Goal: Register for event/course

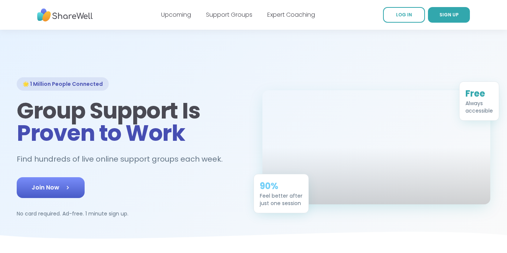
click at [52, 187] on span "Join Now" at bounding box center [51, 187] width 38 height 9
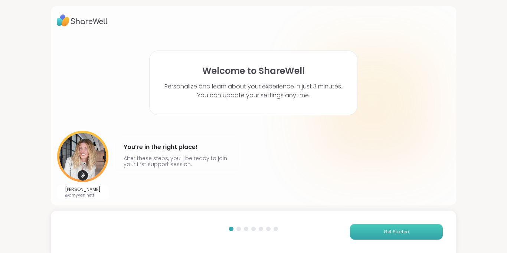
click at [386, 233] on span "Get Started" at bounding box center [397, 231] width 26 height 7
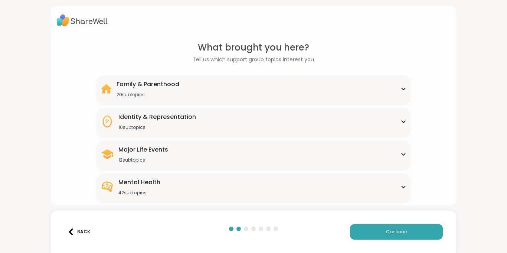
click at [289, 184] on div "Mental Health 42 subtopics" at bounding box center [254, 187] width 306 height 18
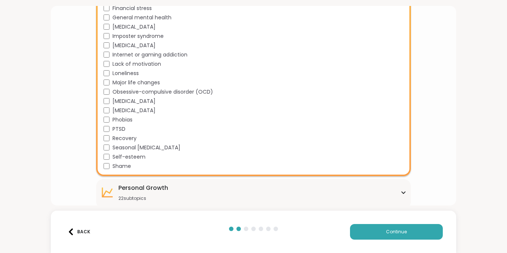
scroll to position [467, 0]
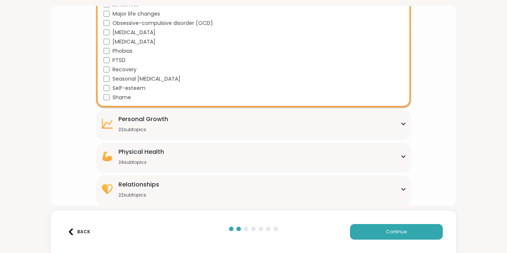
click at [250, 129] on div "[MEDICAL_DATA] 22 subtopics" at bounding box center [254, 124] width 306 height 18
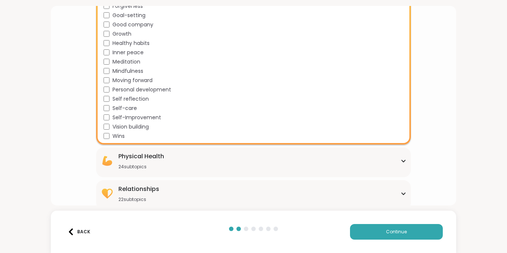
scroll to position [669, 0]
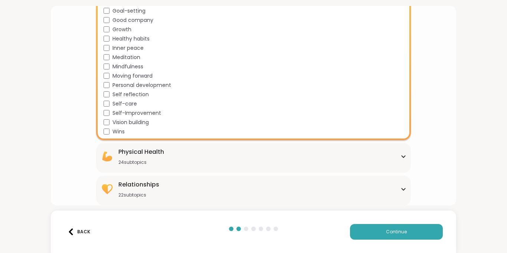
click at [216, 153] on div "Physical Health 24 subtopics" at bounding box center [254, 156] width 306 height 18
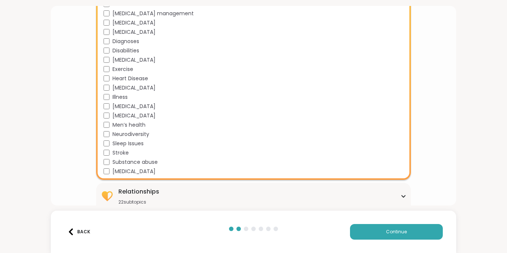
scroll to position [891, 0]
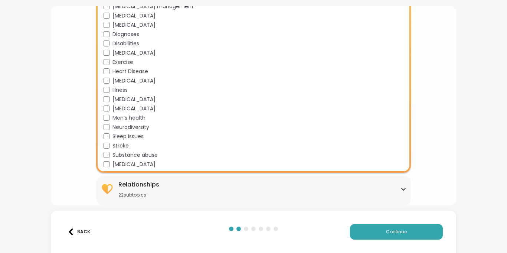
click at [171, 186] on div "Relationships 22 subtopics" at bounding box center [254, 189] width 306 height 18
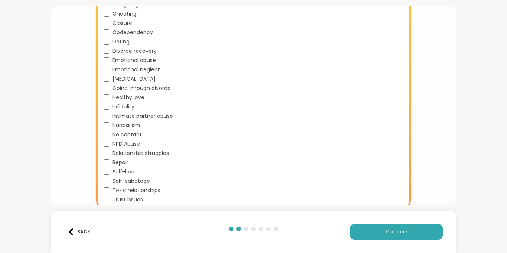
scroll to position [1093, 0]
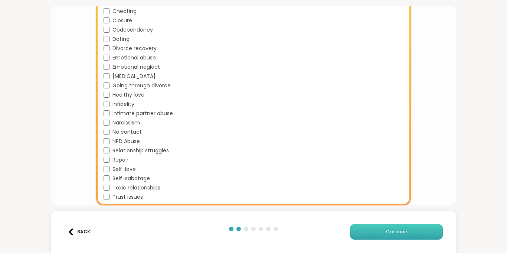
click at [393, 228] on span "Continue" at bounding box center [396, 231] width 21 height 7
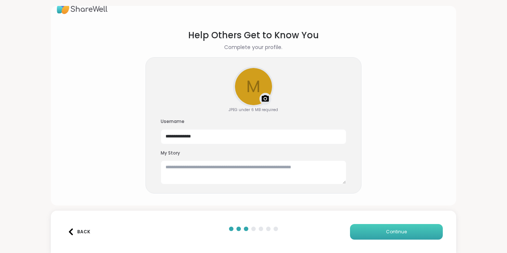
scroll to position [12, 0]
click at [261, 170] on textarea at bounding box center [254, 172] width 186 height 24
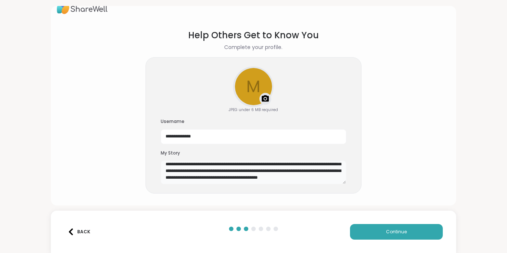
scroll to position [40, 0]
type textarea "**********"
click at [375, 231] on button "Continue" at bounding box center [396, 232] width 93 height 16
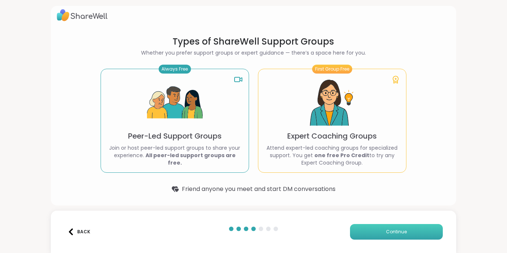
scroll to position [5, 0]
click at [176, 118] on img at bounding box center [175, 103] width 56 height 56
click at [168, 124] on img at bounding box center [175, 103] width 56 height 56
click at [373, 229] on button "Continue" at bounding box center [396, 232] width 93 height 16
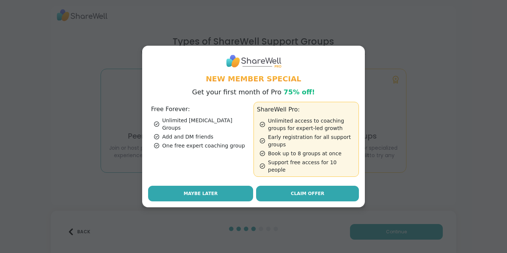
click at [165, 188] on button "Maybe Later" at bounding box center [200, 194] width 105 height 16
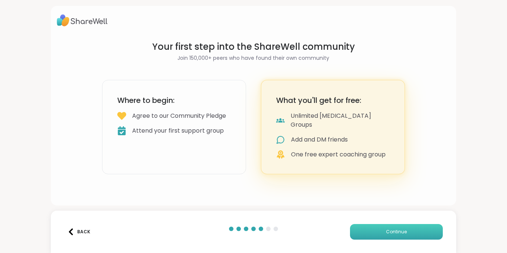
click at [383, 236] on button "Continue" at bounding box center [396, 232] width 93 height 16
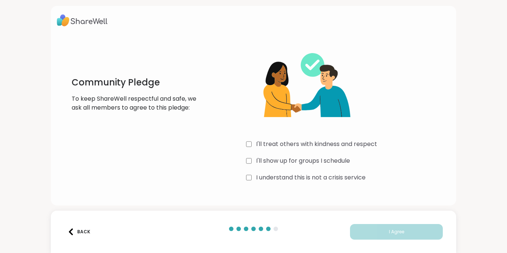
click at [252, 146] on div "I'll treat others with kindness and respect" at bounding box center [348, 144] width 204 height 9
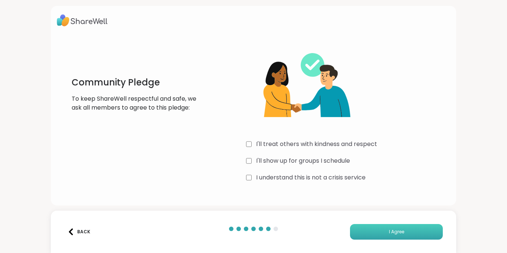
click at [373, 232] on button "I Agree" at bounding box center [396, 232] width 93 height 16
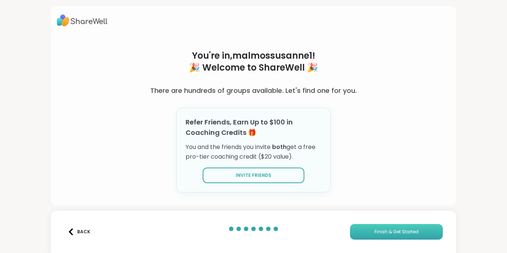
click at [373, 230] on button "Finish & Get Started" at bounding box center [396, 232] width 93 height 16
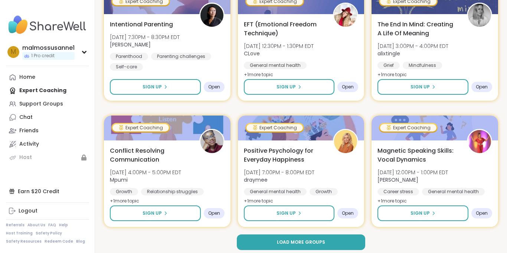
scroll to position [1424, 0]
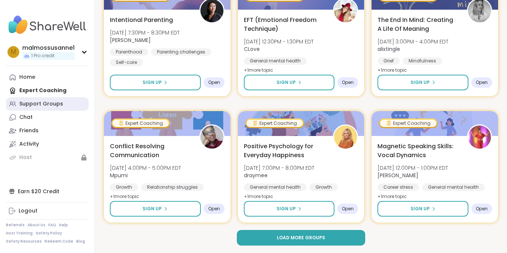
click at [46, 107] on div "Support Groups" at bounding box center [41, 103] width 44 height 7
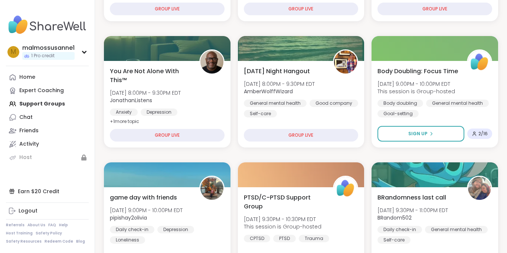
scroll to position [225, 0]
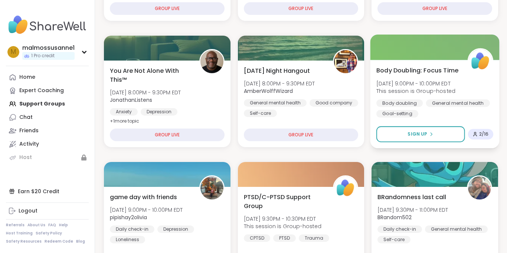
click at [398, 103] on div "Body doubling" at bounding box center [399, 102] width 46 height 7
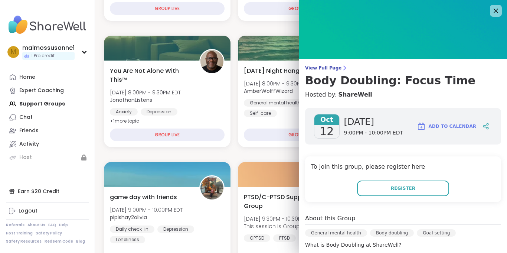
scroll to position [0, 0]
click at [497, 13] on icon at bounding box center [496, 11] width 5 height 5
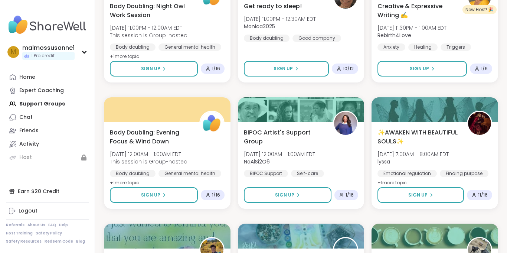
scroll to position [794, 0]
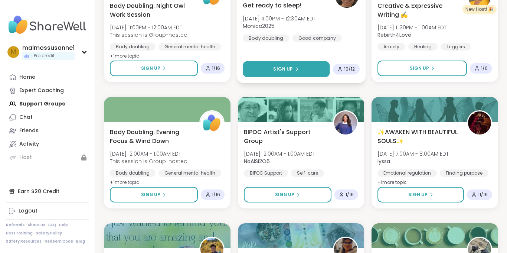
click at [274, 70] on span "Sign Up" at bounding box center [283, 69] width 20 height 7
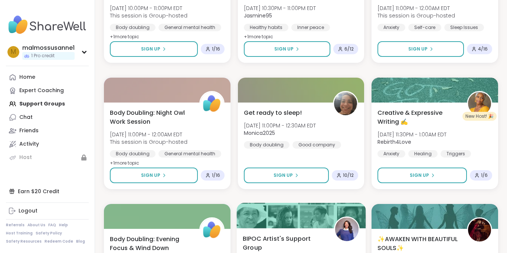
scroll to position [685, 0]
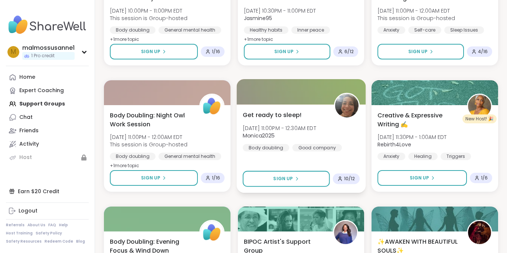
click at [295, 155] on div "Get ready to sleep! [DATE] 11:00PM - 12:30AM EDT Monica2025 Body doubling Good …" at bounding box center [300, 148] width 129 height 88
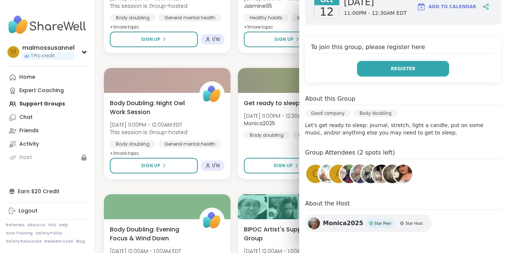
scroll to position [0, 0]
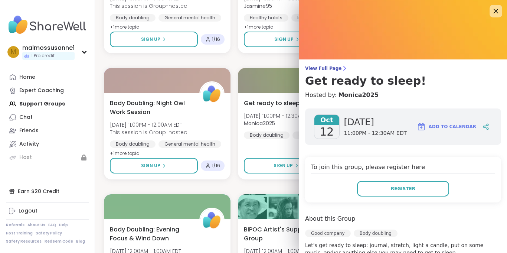
click at [495, 14] on icon at bounding box center [495, 10] width 9 height 9
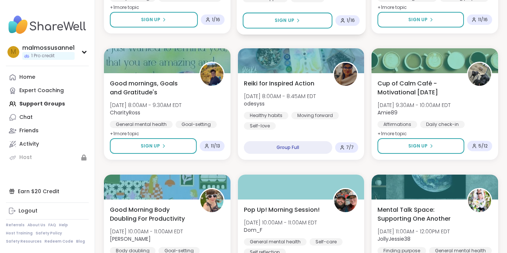
scroll to position [970, 0]
